Goal: Transaction & Acquisition: Purchase product/service

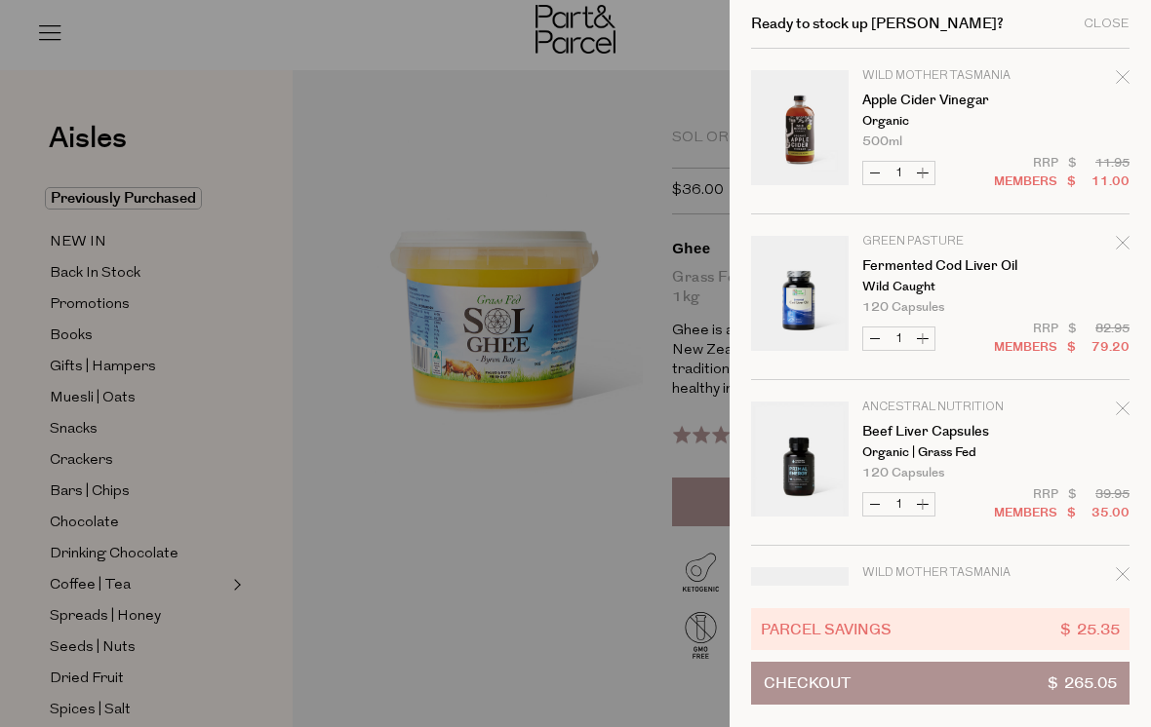
scroll to position [955, 0]
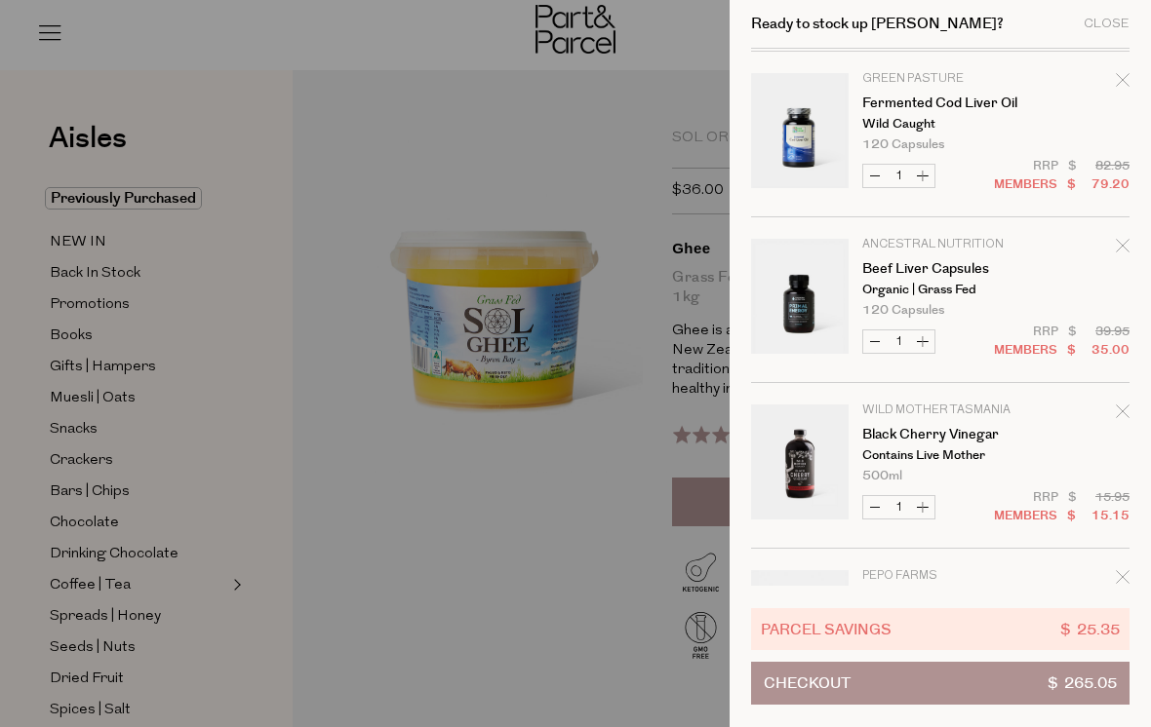
click at [594, 505] on div at bounding box center [575, 363] width 1151 height 727
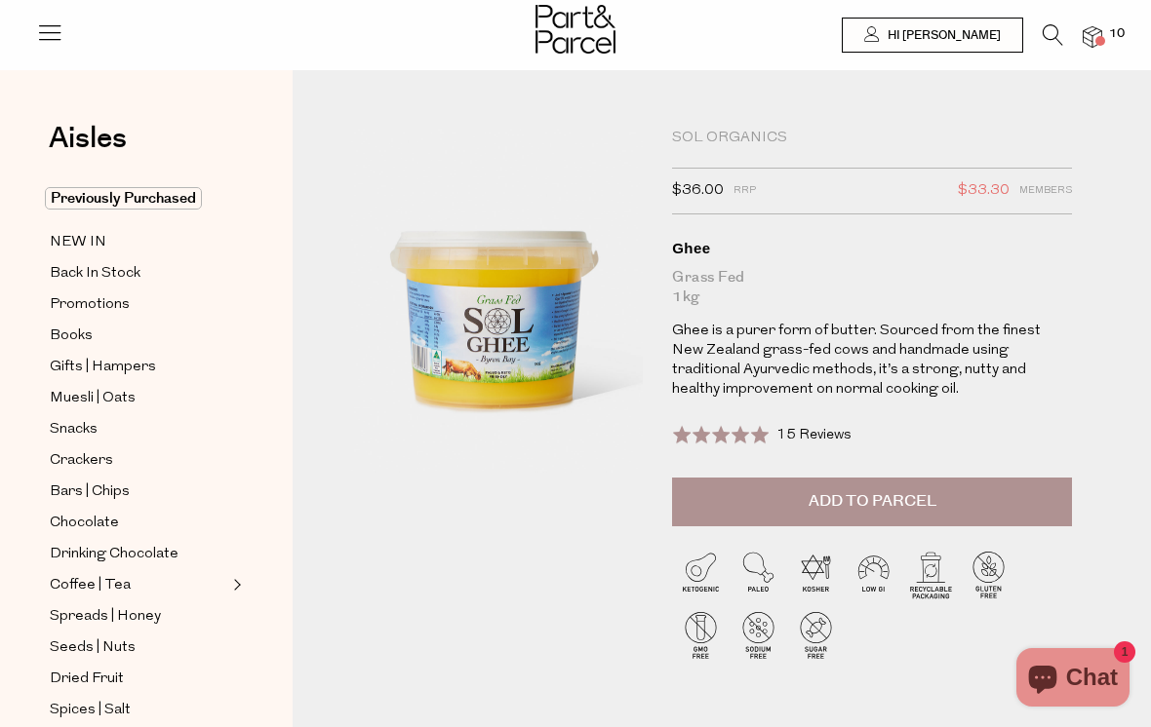
scroll to position [104, 0]
click at [1096, 32] on img at bounding box center [1092, 37] width 20 height 22
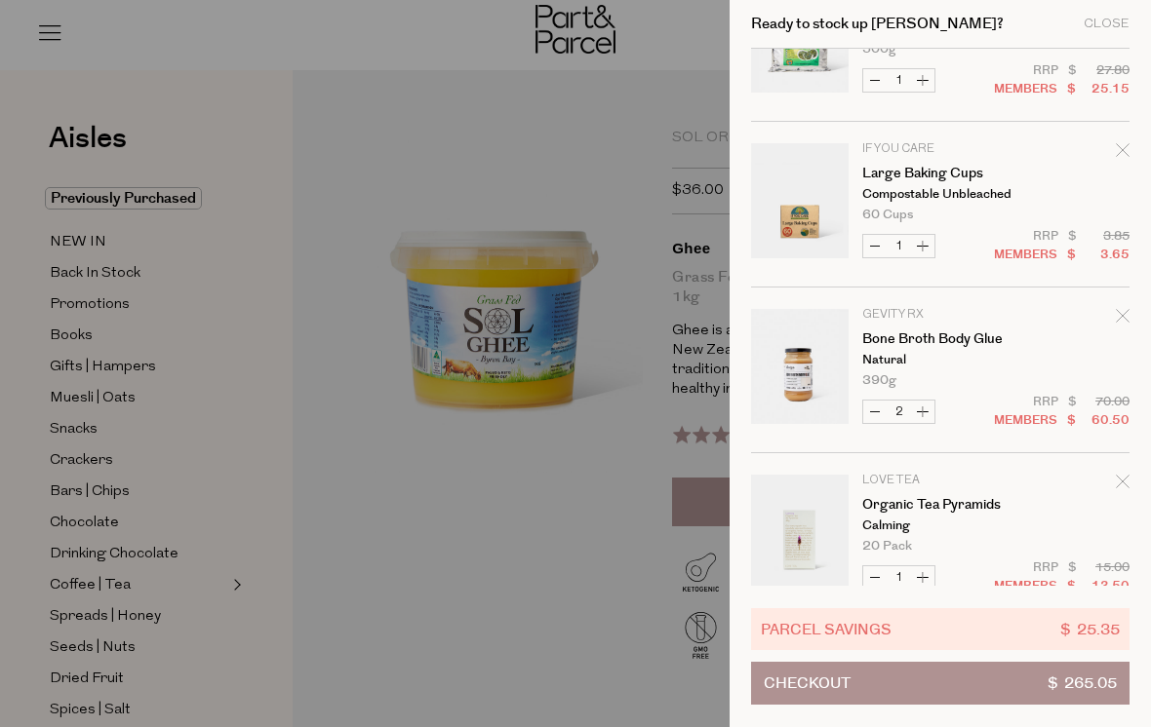
scroll to position [763, 0]
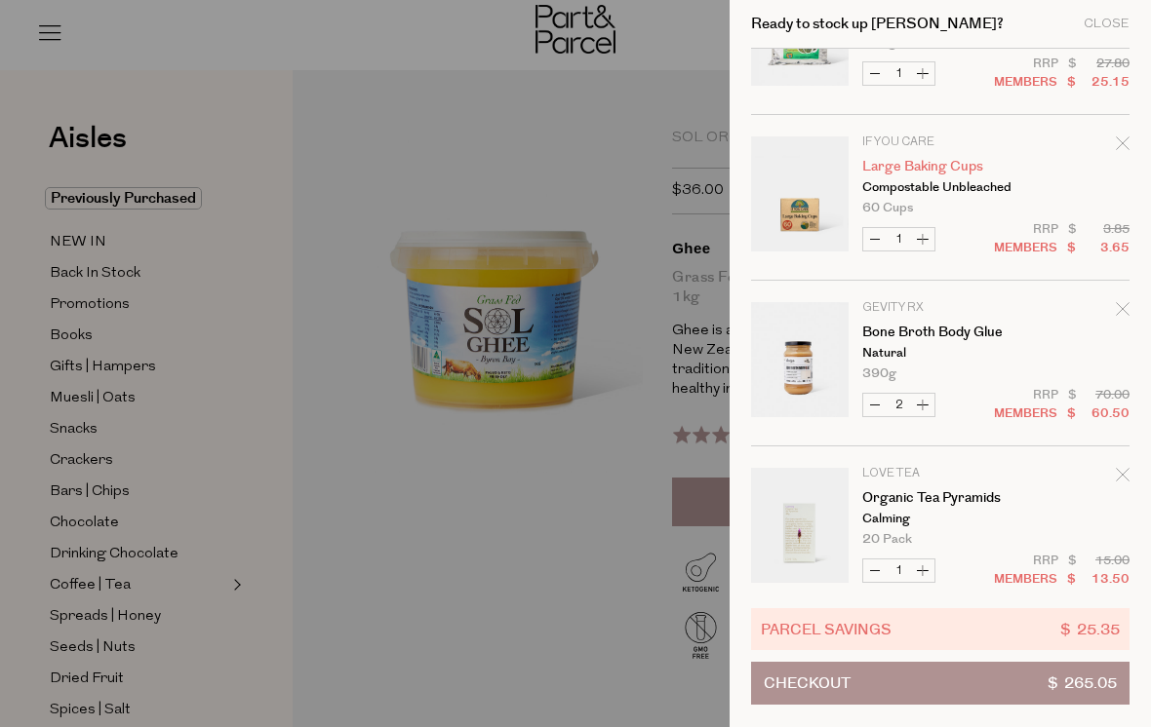
click at [935, 163] on link "Large Baking Cups" at bounding box center [937, 167] width 151 height 14
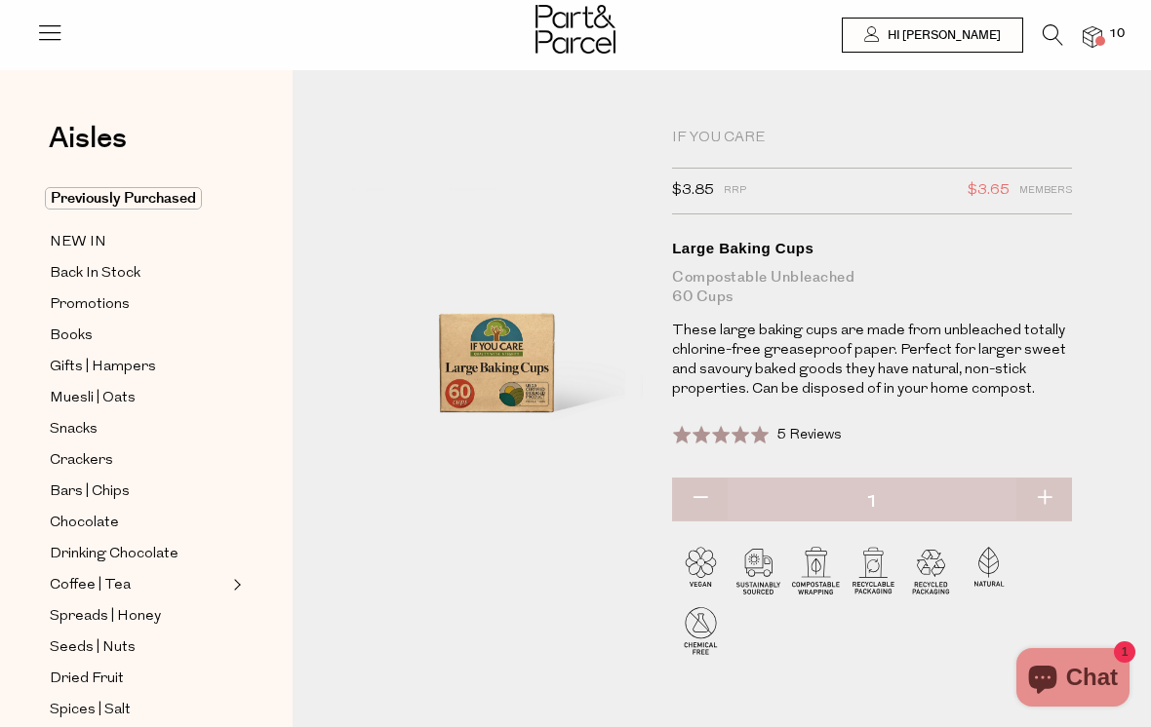
click at [1100, 27] on img at bounding box center [1092, 37] width 20 height 22
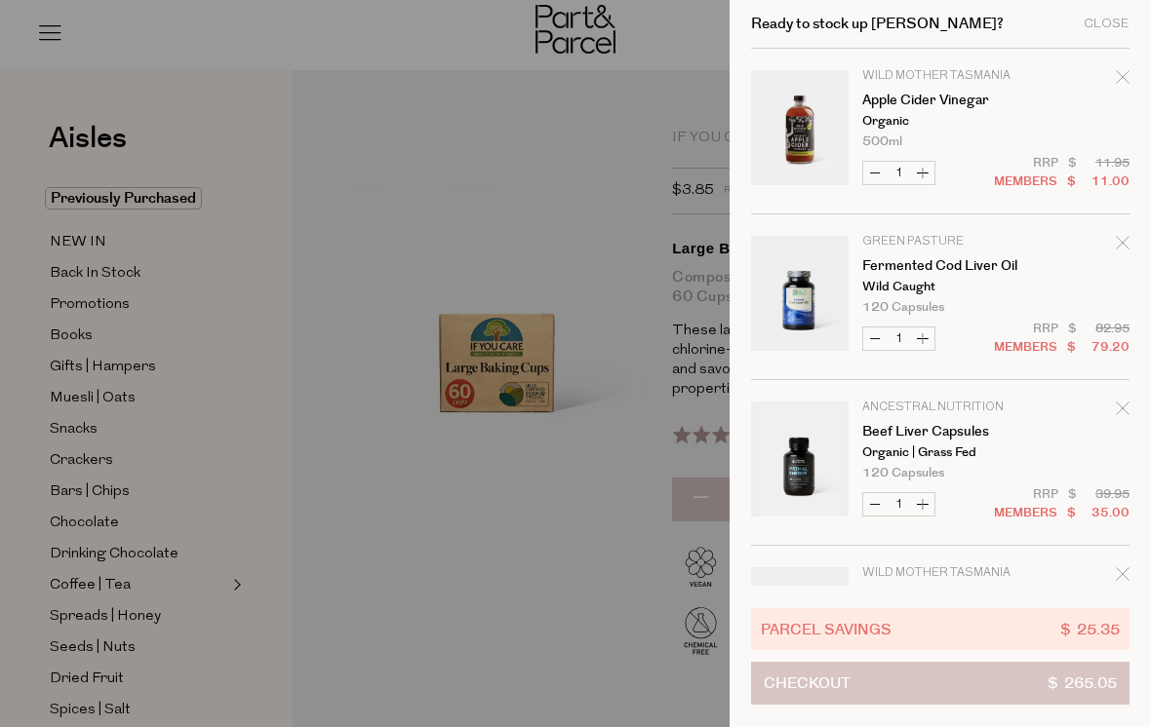
click at [907, 675] on button "Checkout $ 265.05" at bounding box center [940, 683] width 378 height 43
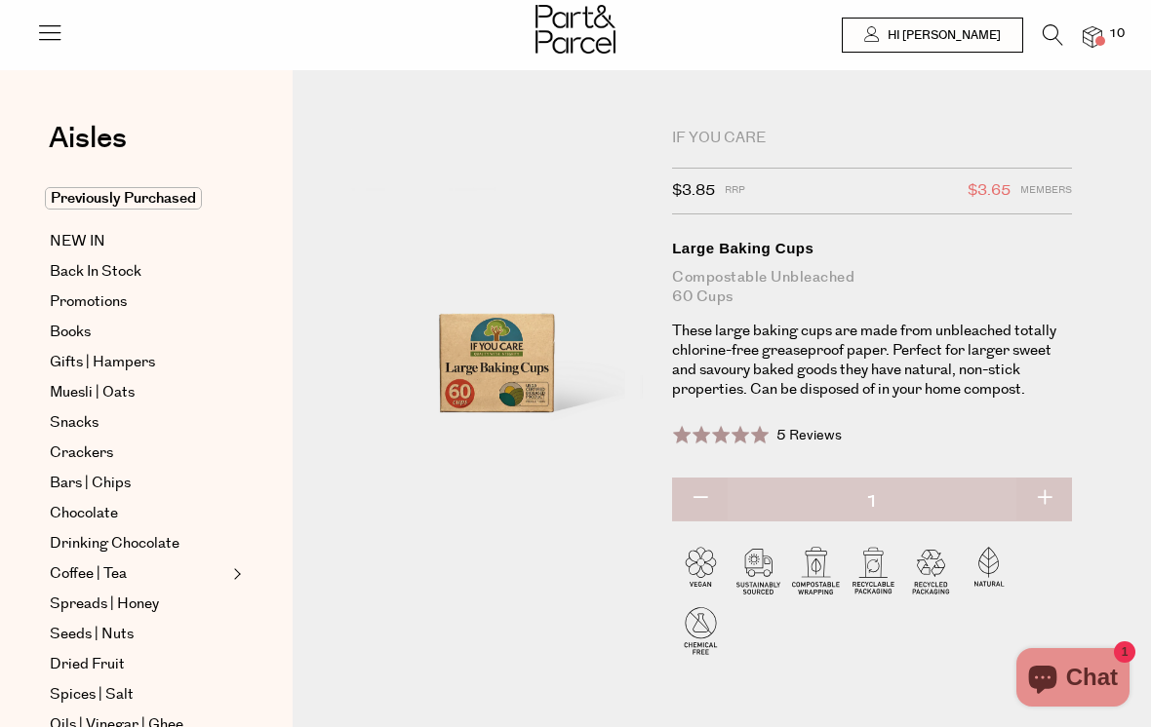
click at [1101, 34] on img at bounding box center [1092, 37] width 20 height 22
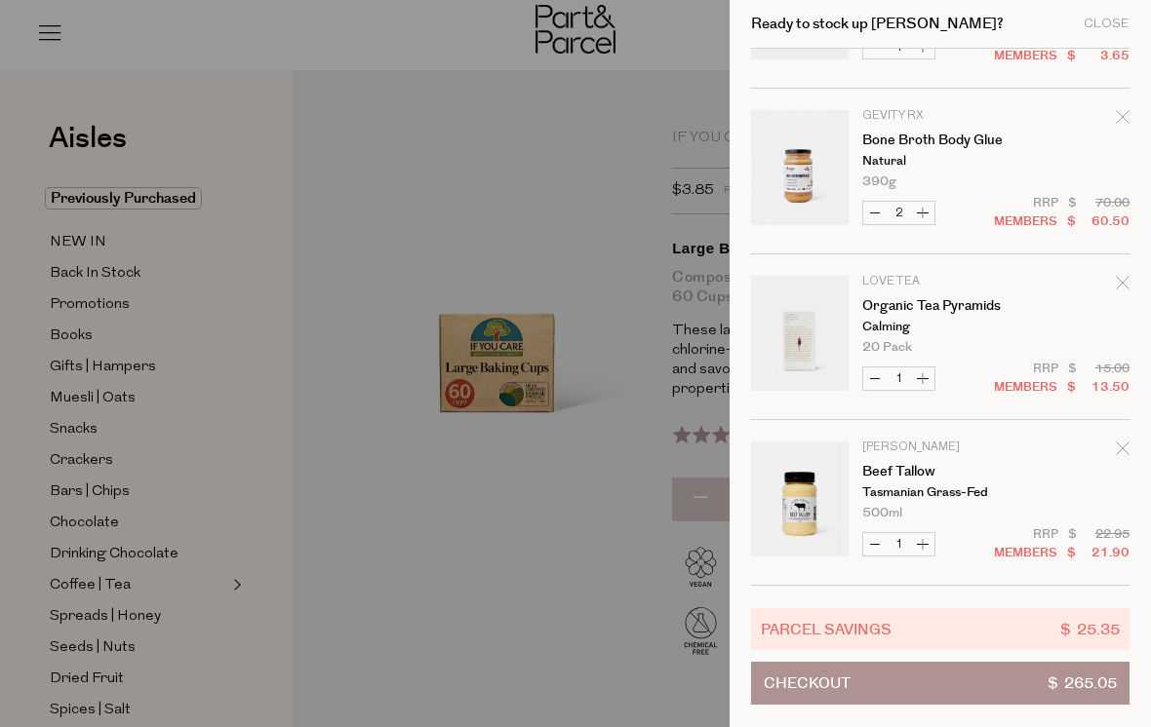
scroll to position [955, 0]
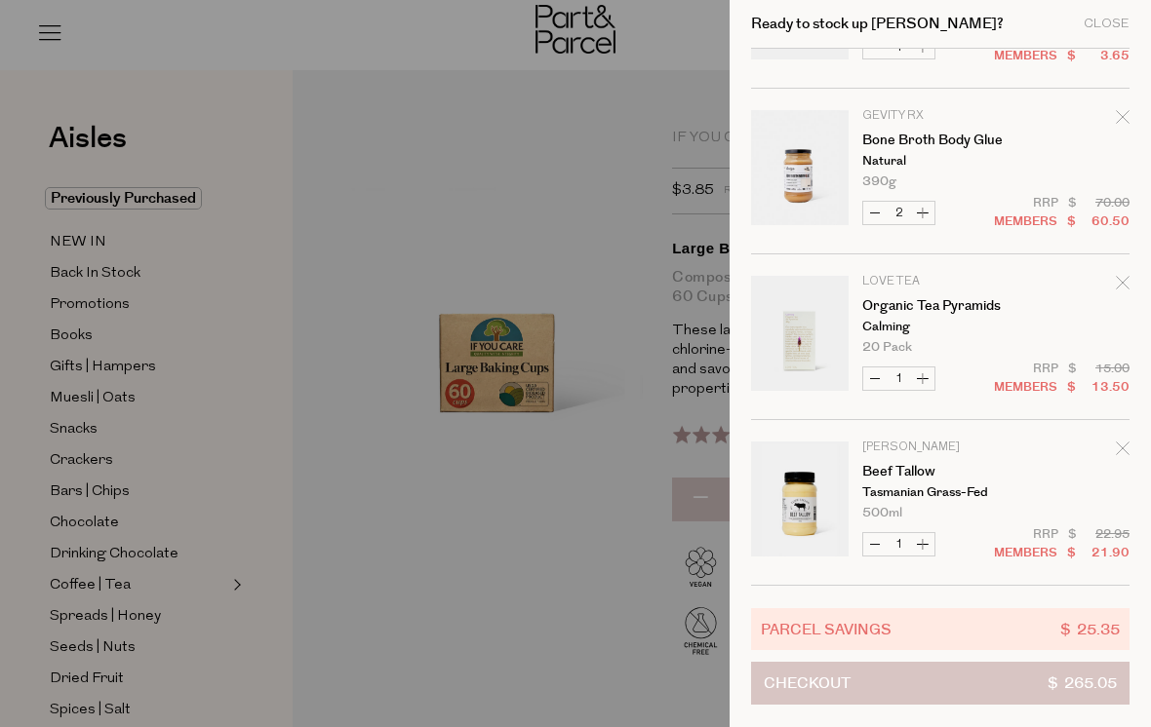
click at [989, 679] on button "Checkout $ 265.05" at bounding box center [940, 683] width 378 height 43
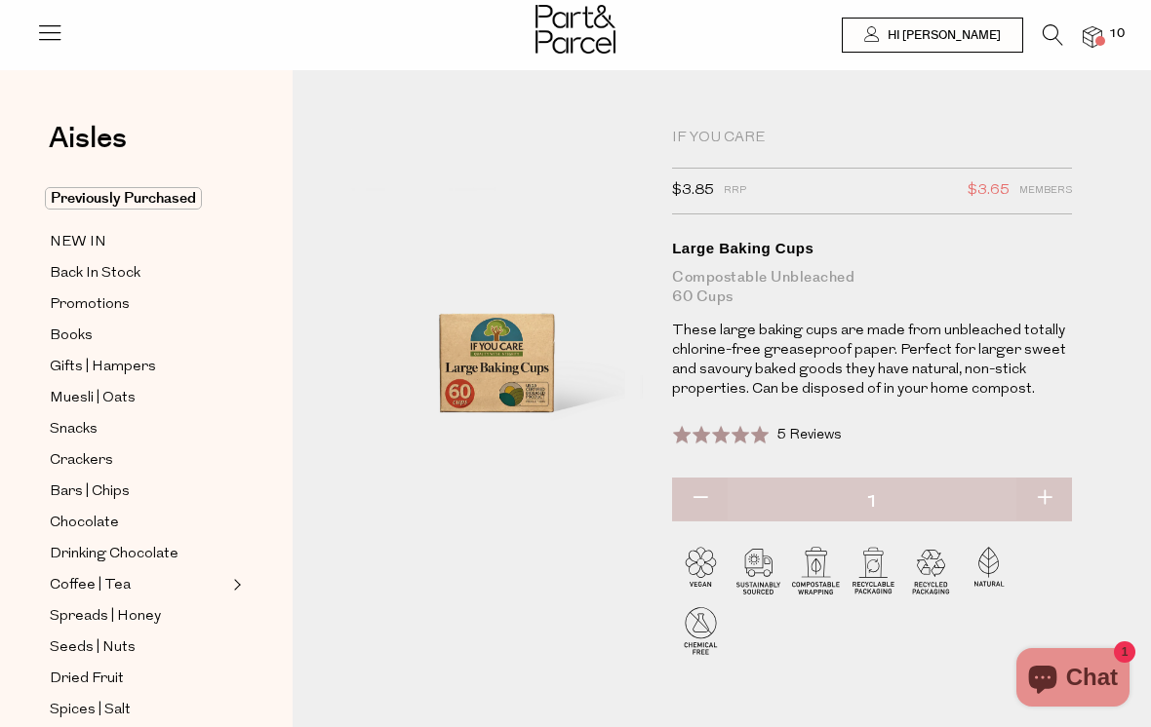
click at [1053, 40] on icon at bounding box center [1052, 34] width 20 height 21
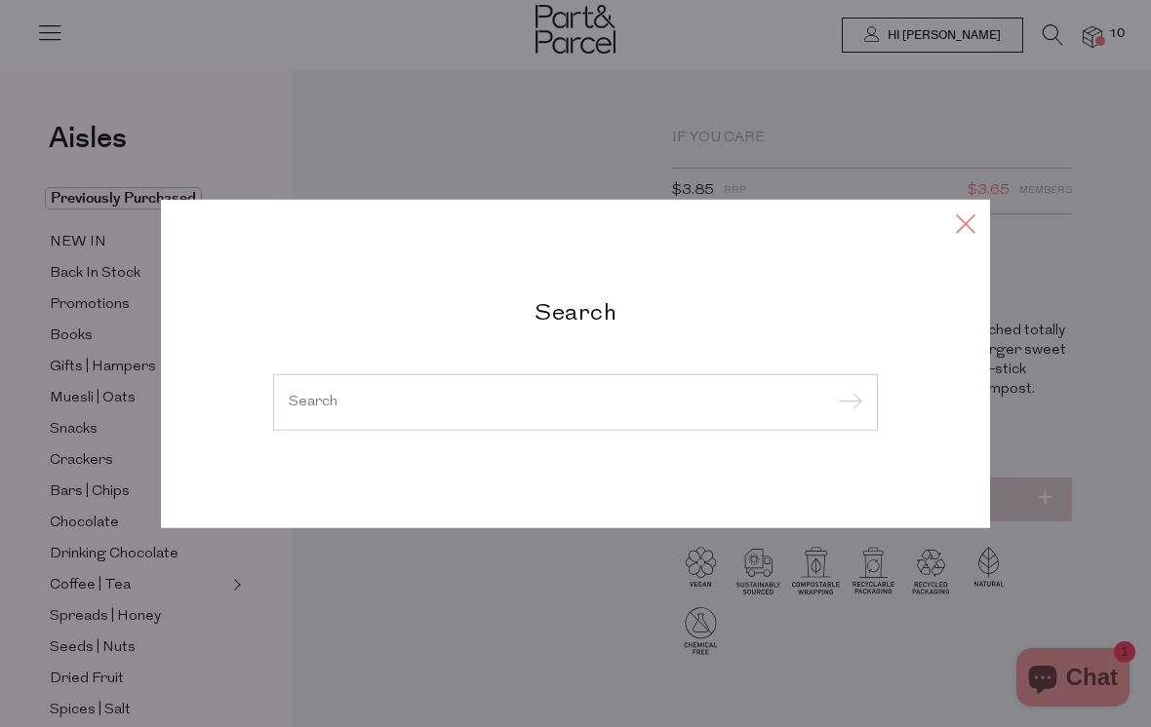
click at [969, 217] on icon at bounding box center [965, 224] width 29 height 28
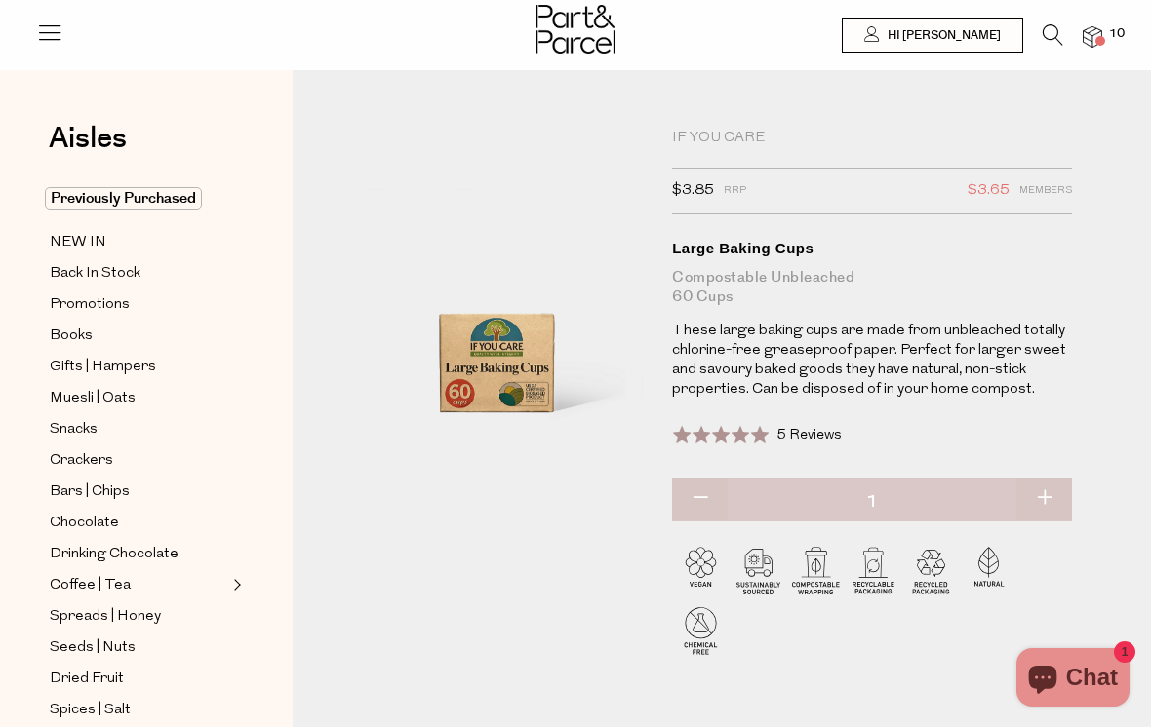
click at [1036, 32] on li at bounding box center [1043, 39] width 40 height 30
click at [1052, 25] on icon at bounding box center [1052, 34] width 20 height 21
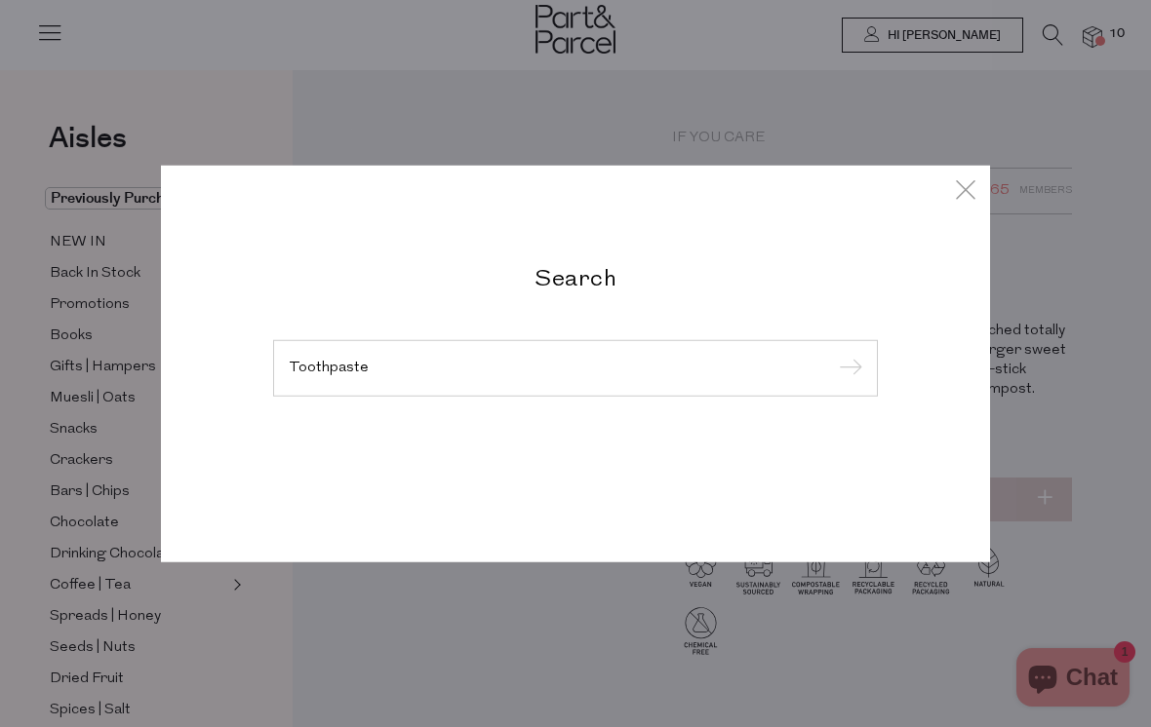
type input "Toothpaste"
click at [846, 370] on input "submit" at bounding box center [847, 369] width 29 height 29
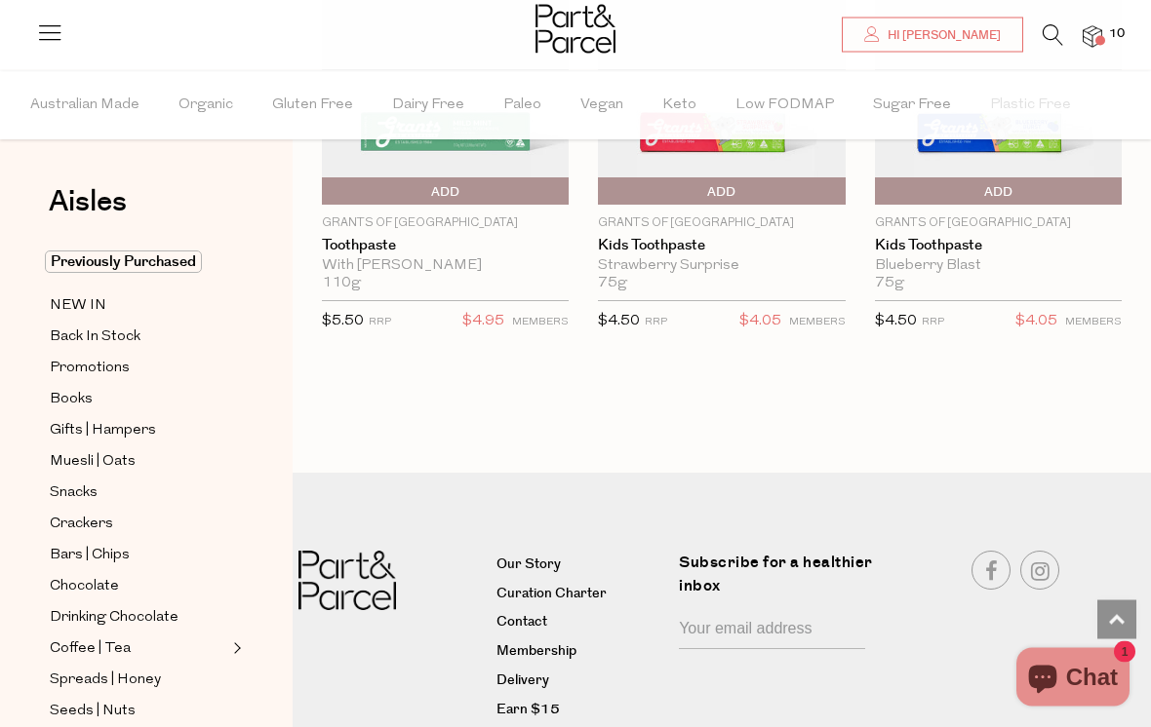
scroll to position [2184, 0]
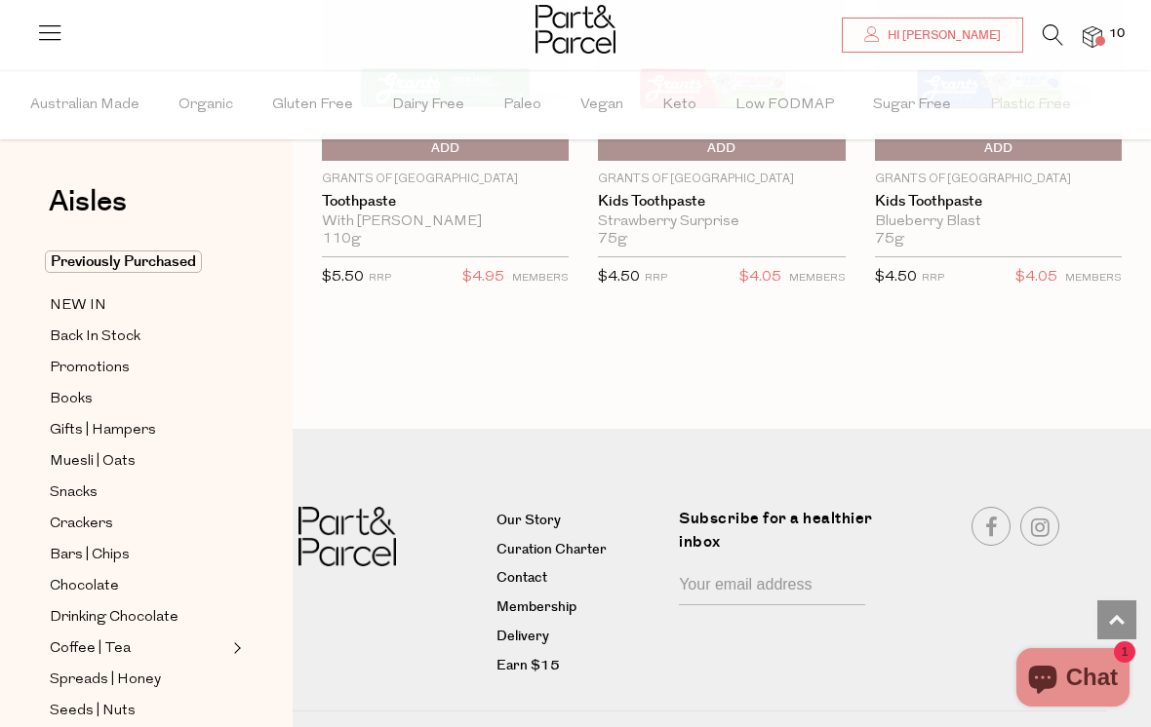
click at [1121, 33] on span "10" at bounding box center [1116, 34] width 25 height 18
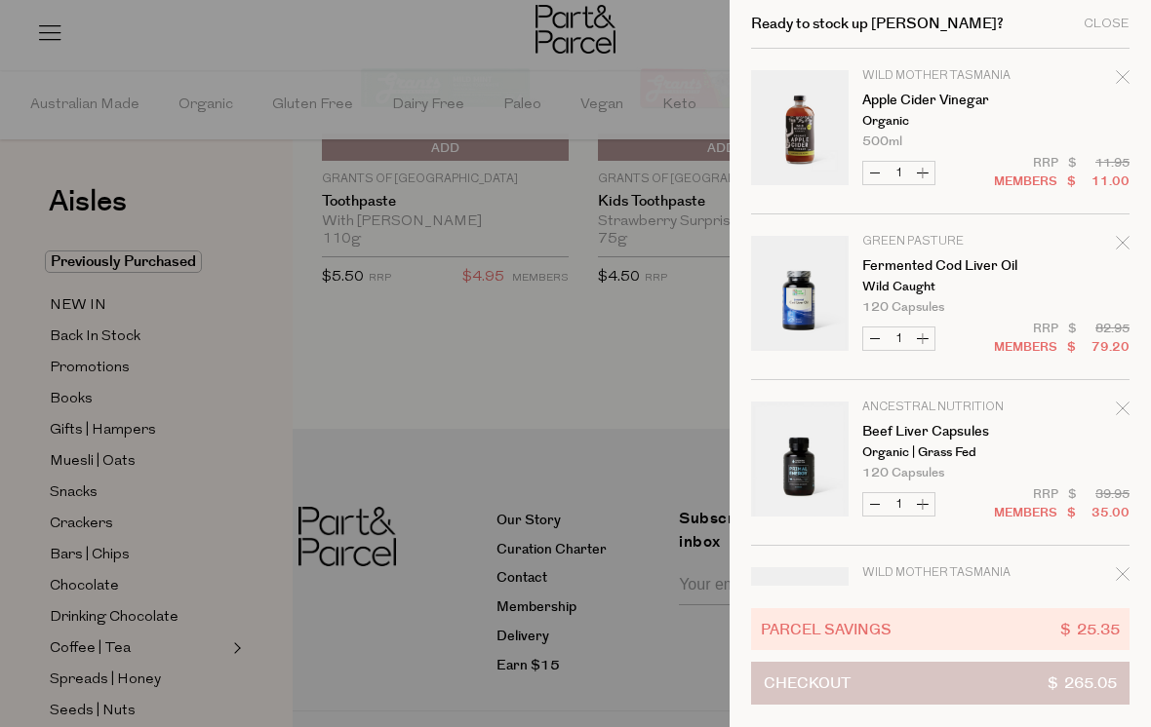
click at [954, 705] on button "Checkout $ 265.05" at bounding box center [940, 683] width 378 height 43
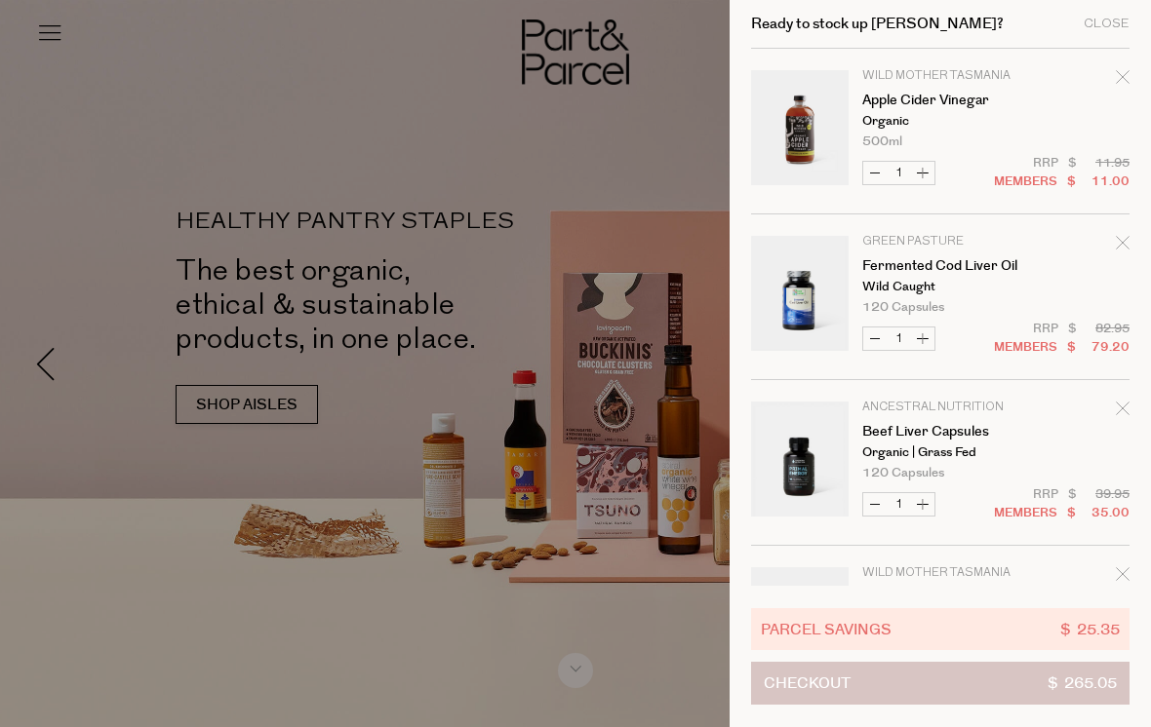
click at [917, 684] on button "Checkout $ 265.05" at bounding box center [940, 683] width 378 height 43
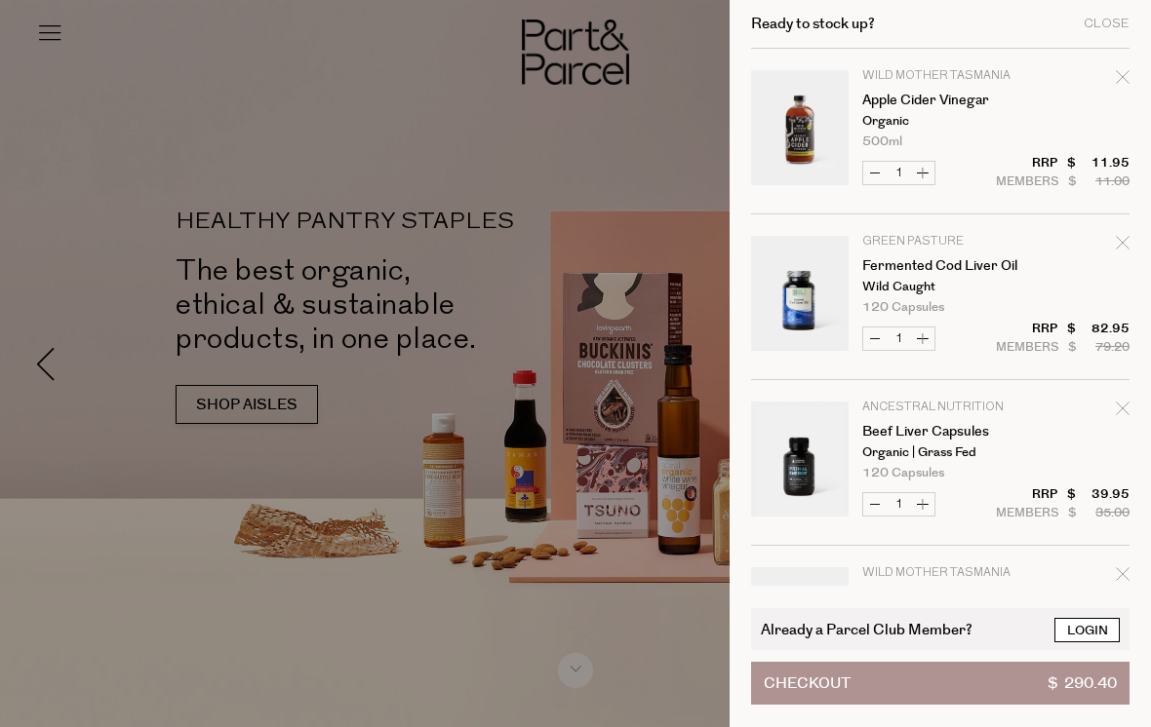
click at [1081, 633] on link "Login" at bounding box center [1086, 630] width 65 height 24
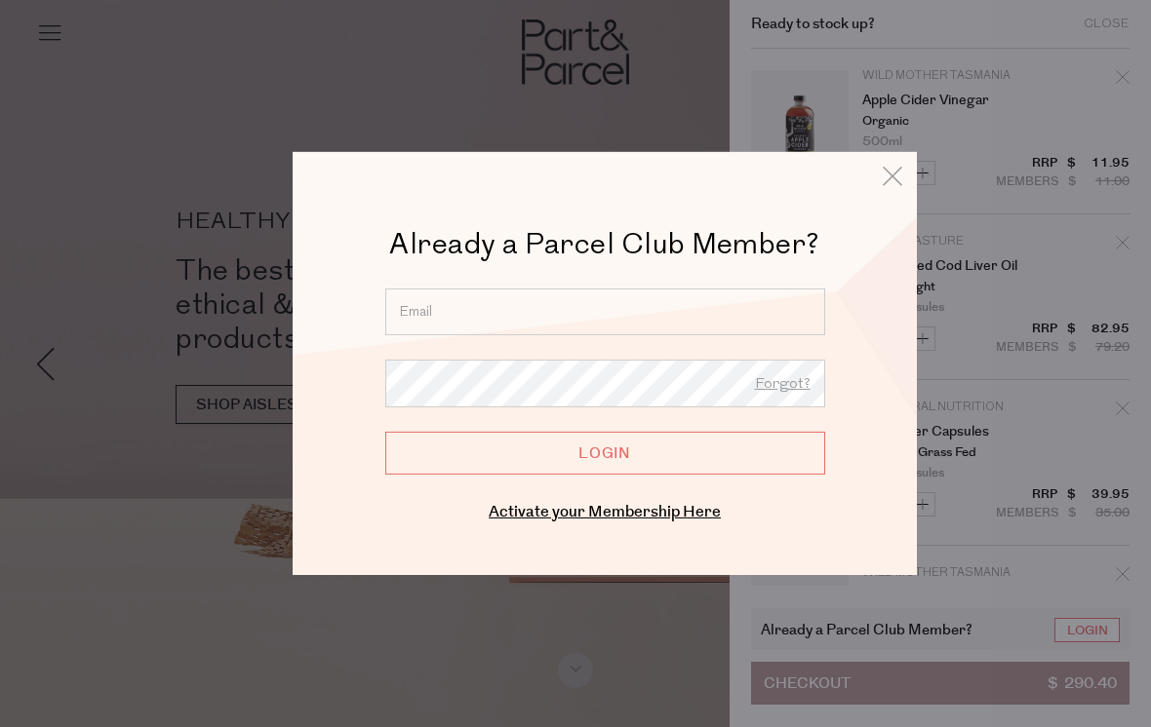
click at [491, 318] on input "email" at bounding box center [605, 312] width 440 height 47
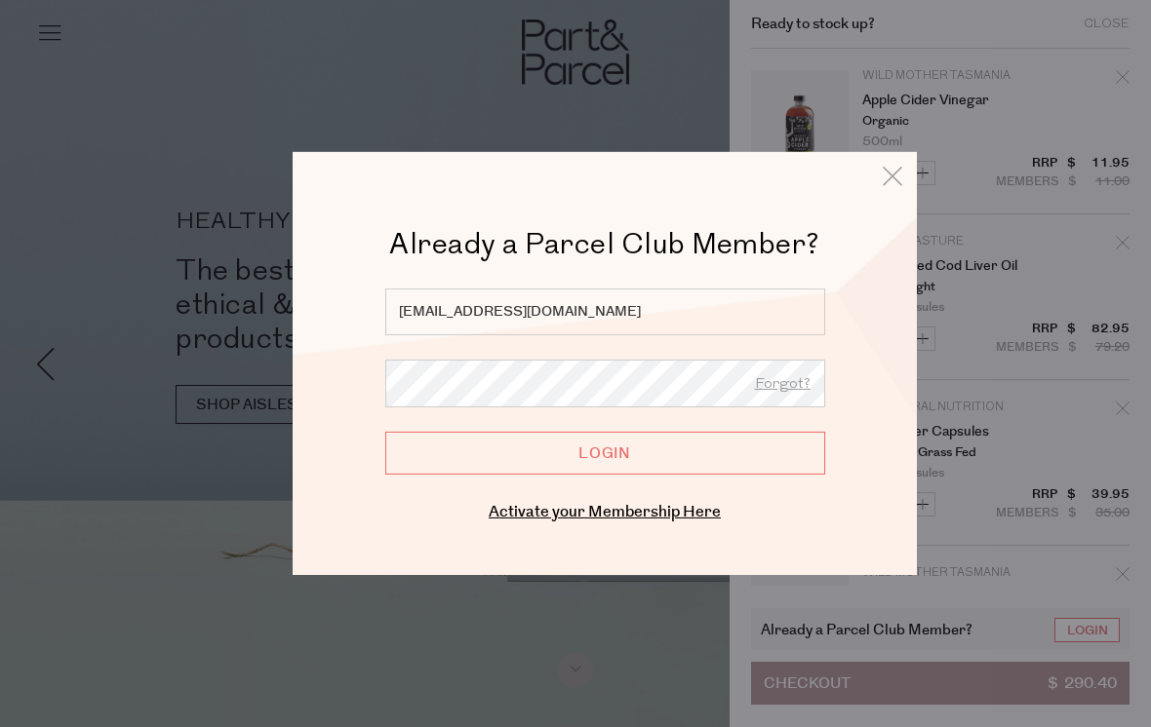
type input "jc75g@icloud.com"
click at [764, 452] on input "Login" at bounding box center [605, 453] width 440 height 43
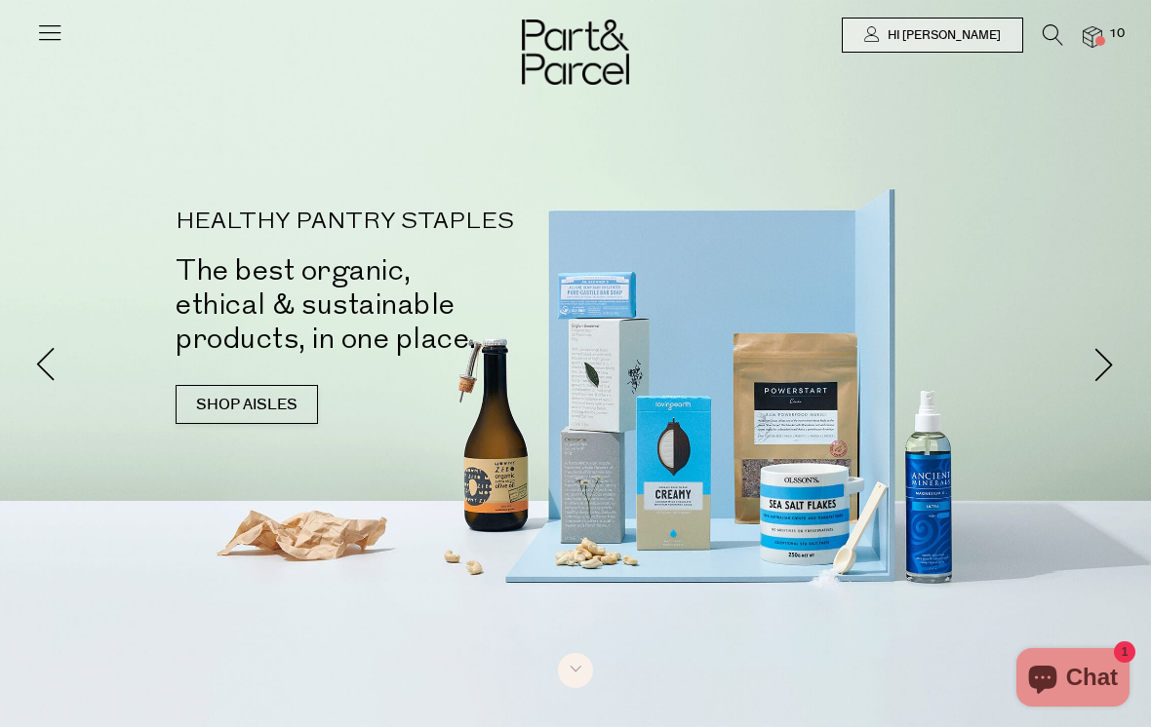
click at [1100, 27] on img at bounding box center [1092, 37] width 20 height 22
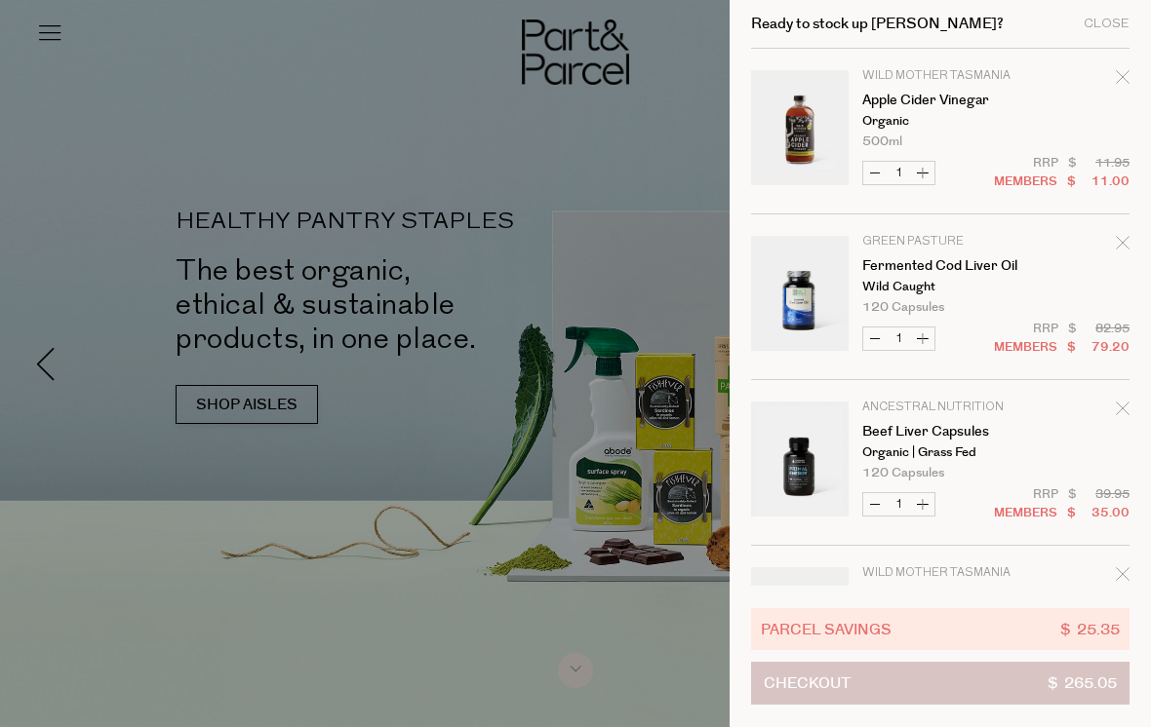
click at [838, 683] on span "Checkout" at bounding box center [807, 683] width 87 height 41
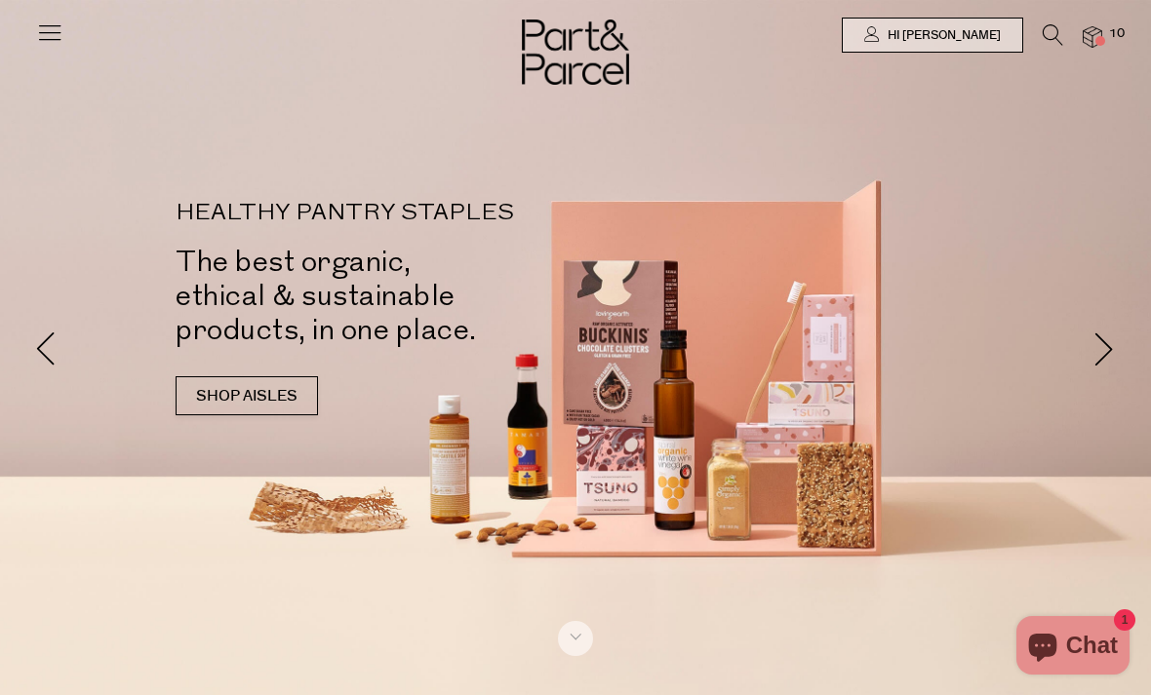
click at [1085, 37] on img at bounding box center [1092, 37] width 20 height 22
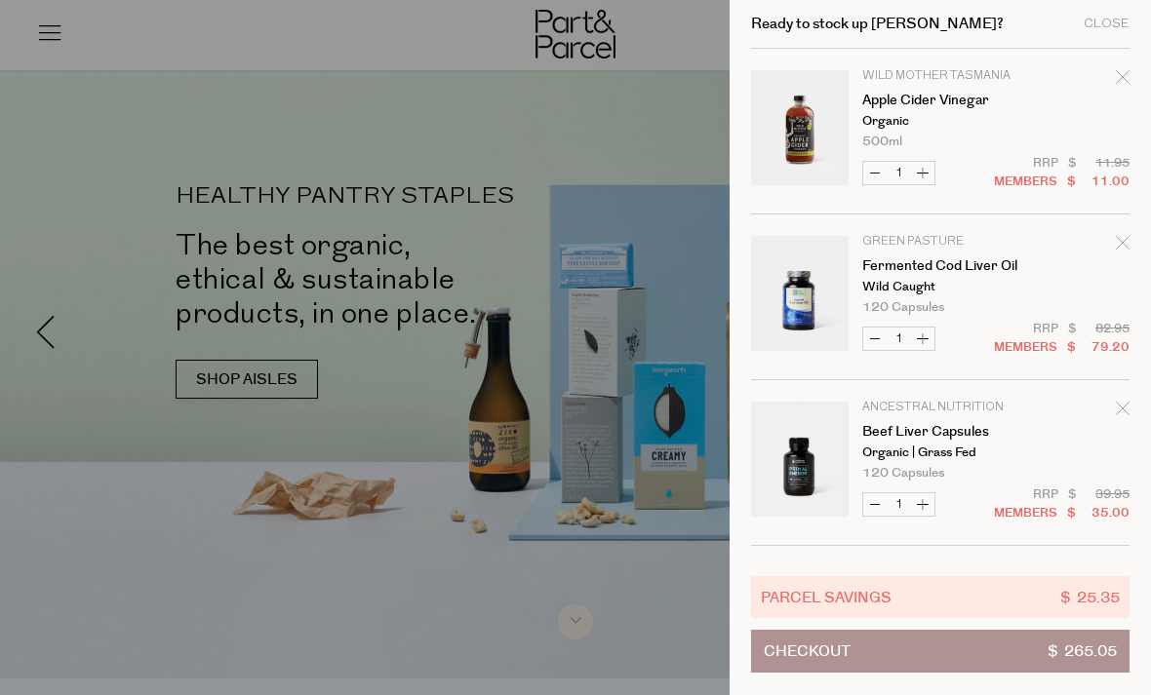
click at [1128, 69] on div "Remove Apple Cider Vinegar" at bounding box center [1123, 80] width 14 height 26
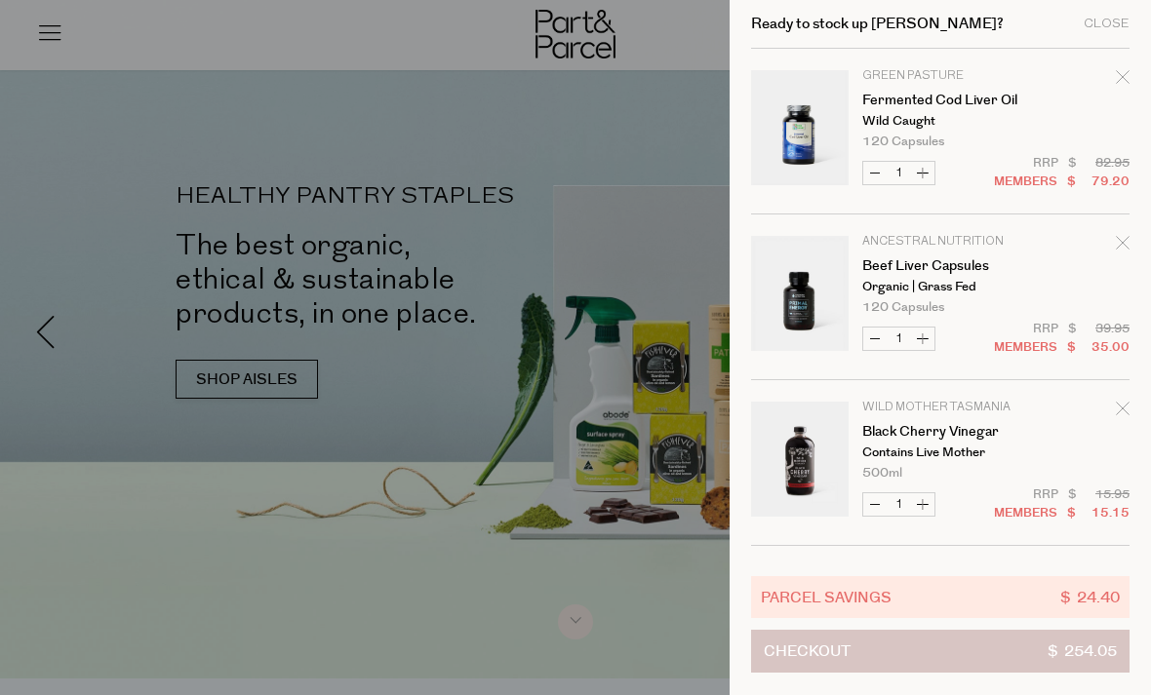
click at [804, 649] on span "Checkout" at bounding box center [807, 651] width 87 height 41
